Goal: Information Seeking & Learning: Learn about a topic

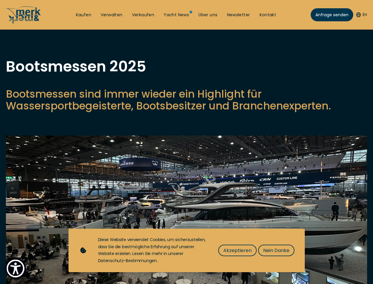
click at [15, 268] on img "Show Accessibility Preferences" at bounding box center [16, 268] width 18 height 18
click at [361, 15] on button "En" at bounding box center [362, 15] width 11 height 6
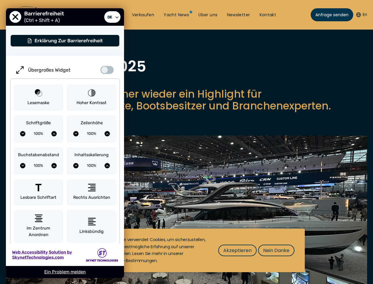
click at [187, 112] on p "Bootsmessen sind immer wieder ein Highlight für Wassersportbegeisterte, Bootsbe…" at bounding box center [187, 100] width 362 height 24
click at [187, 217] on img at bounding box center [187, 221] width 362 height 172
click at [237, 250] on span "Akzeptieren" at bounding box center [238, 250] width 28 height 7
